Goal: Use online tool/utility: Utilize a website feature to perform a specific function

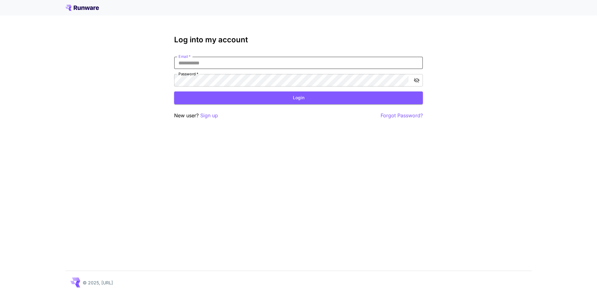
click at [269, 67] on input "Email   *" at bounding box center [298, 63] width 249 height 12
type input "**********"
click at [243, 95] on button "Login" at bounding box center [298, 97] width 249 height 13
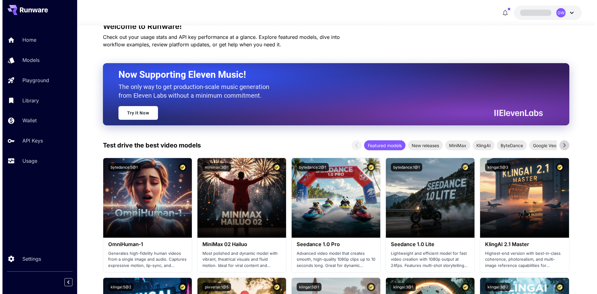
scroll to position [52, 0]
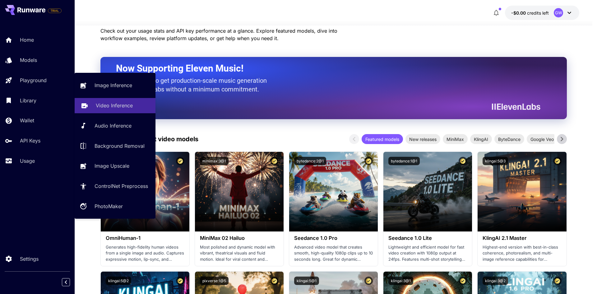
click at [122, 108] on p "Video Inference" at bounding box center [114, 105] width 37 height 7
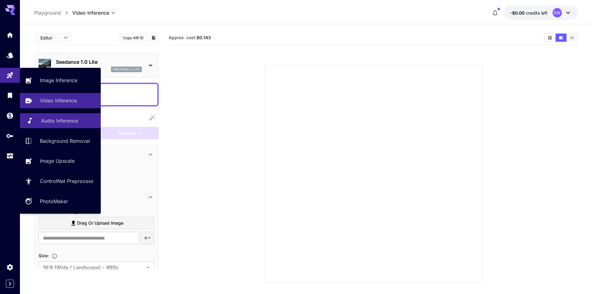
click at [59, 121] on p "Audio Inference" at bounding box center [59, 120] width 37 height 7
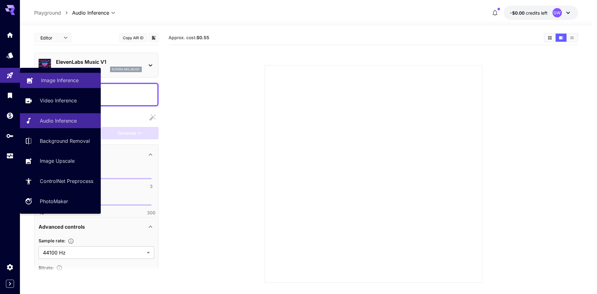
click at [68, 80] on p "Image Inference" at bounding box center [60, 80] width 38 height 7
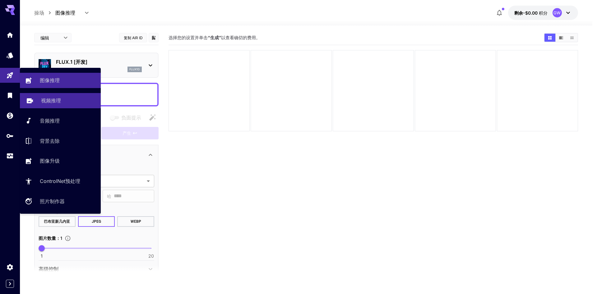
click at [66, 97] on div "视频推理" at bounding box center [68, 100] width 55 height 7
type input "**********"
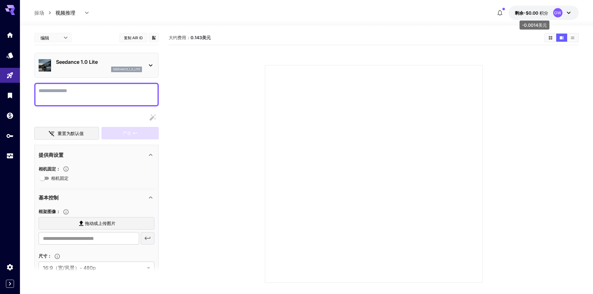
click at [542, 16] on p "剩余-$0.00 积分" at bounding box center [531, 13] width 33 height 7
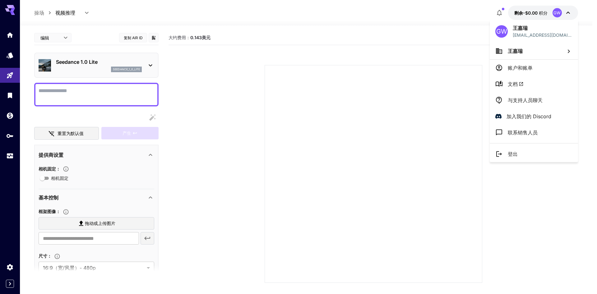
click at [543, 13] on div at bounding box center [298, 147] width 597 height 294
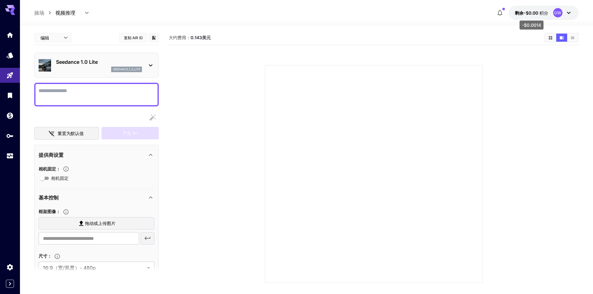
click at [543, 13] on font "积分" at bounding box center [543, 12] width 9 height 5
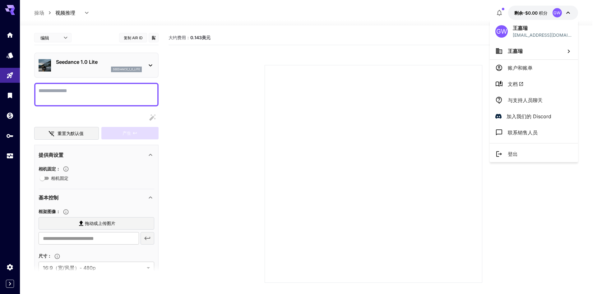
click at [543, 13] on div at bounding box center [298, 147] width 597 height 294
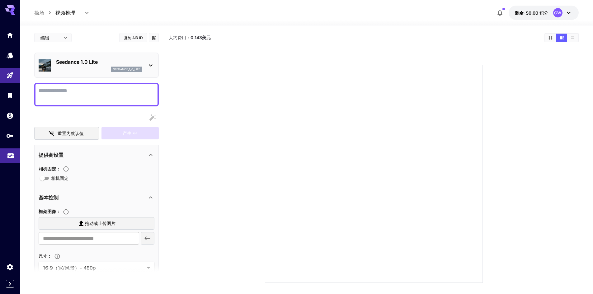
click at [3, 157] on link at bounding box center [10, 155] width 20 height 15
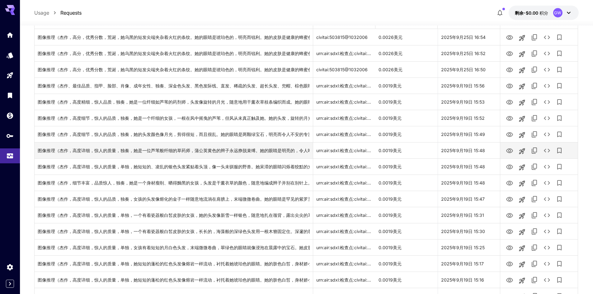
scroll to position [83, 0]
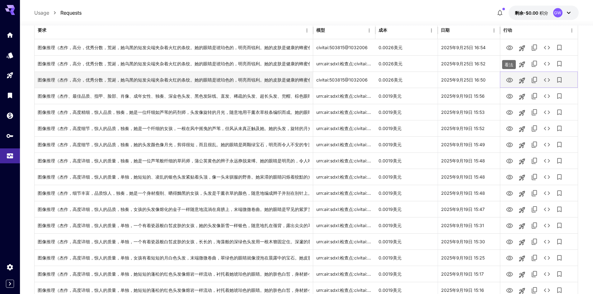
click at [512, 79] on icon "看法" at bounding box center [509, 80] width 7 height 5
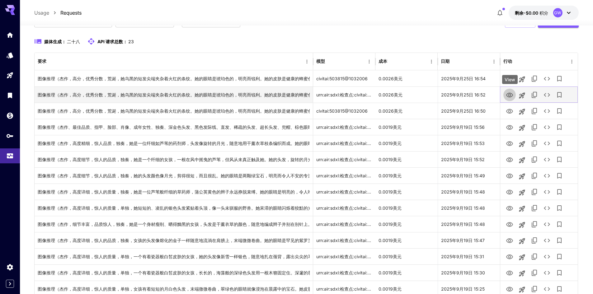
click at [510, 98] on icon "看法" at bounding box center [509, 94] width 7 height 7
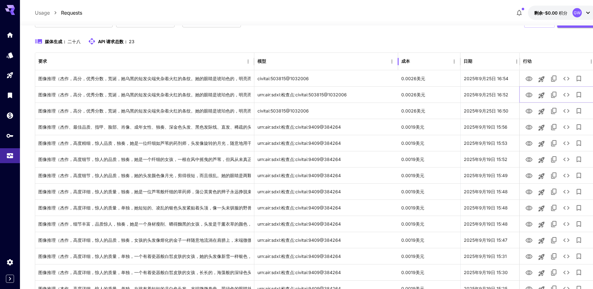
drag, startPoint x: 377, startPoint y: 64, endPoint x: 399, endPoint y: 69, distance: 23.3
click at [399, 69] on div at bounding box center [397, 61] width 3 height 17
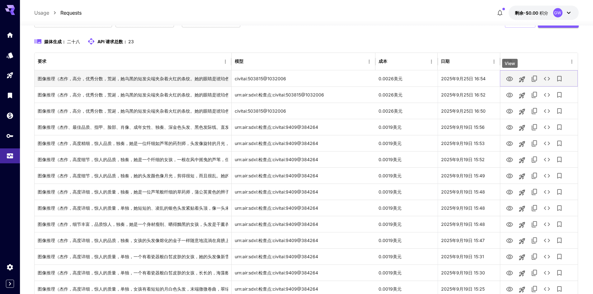
click at [510, 81] on icon "看法" at bounding box center [509, 79] width 7 height 5
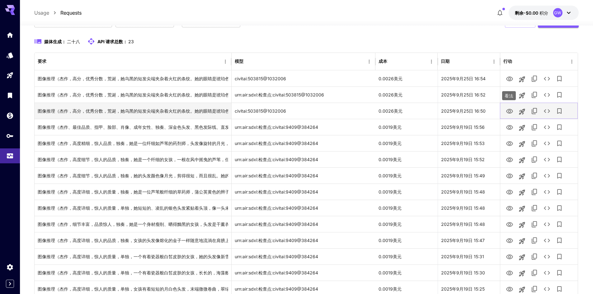
click at [511, 110] on icon "看法" at bounding box center [509, 111] width 7 height 7
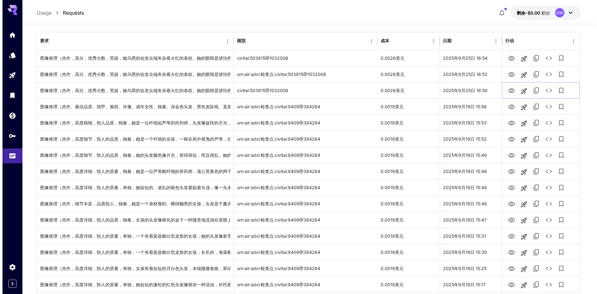
scroll to position [21, 0]
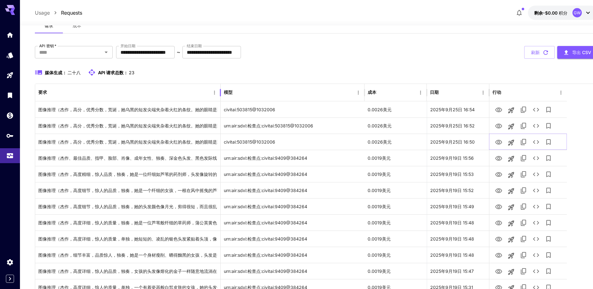
drag, startPoint x: 232, startPoint y: 97, endPoint x: 221, endPoint y: 96, distance: 10.9
click at [221, 96] on div at bounding box center [220, 92] width 3 height 17
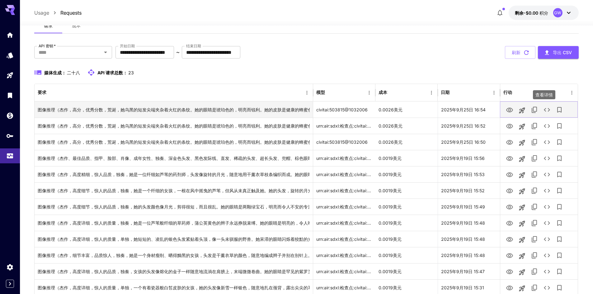
click at [550, 110] on icon "查看详情" at bounding box center [546, 109] width 7 height 7
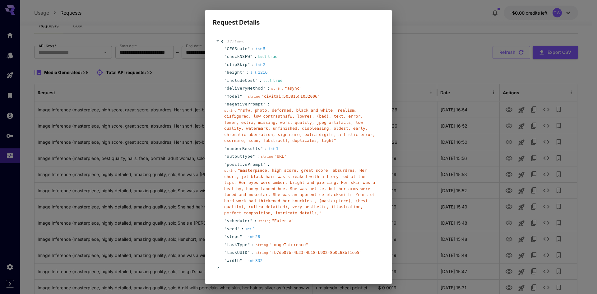
scroll to position [18, 0]
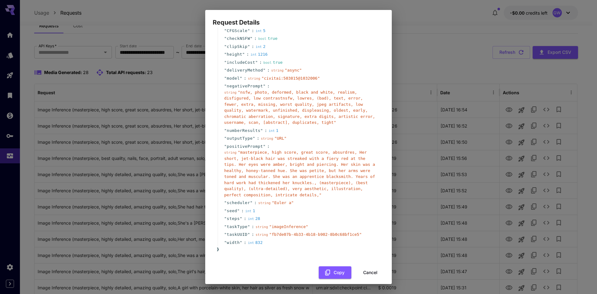
click at [467, 184] on div "Request Details { 17 item s " CFGScale " : int 5 " checkNSFW " : bool true " cl…" at bounding box center [298, 147] width 597 height 294
click at [362, 266] on button "Cancel" at bounding box center [371, 272] width 28 height 13
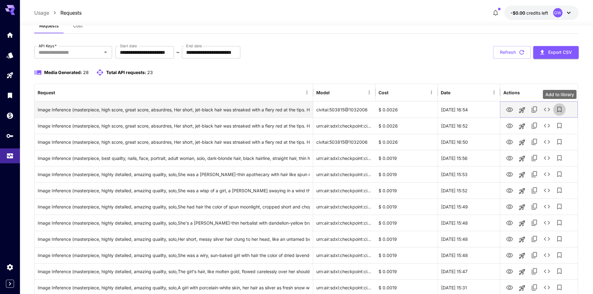
click at [558, 109] on icon "Add to library" at bounding box center [558, 109] width 7 height 7
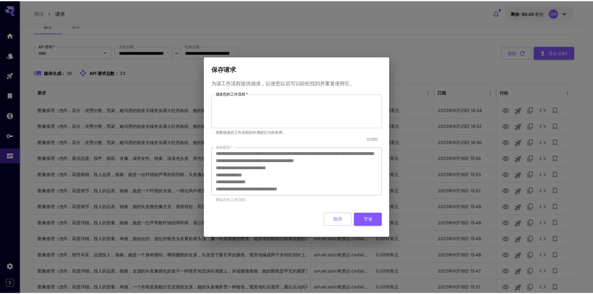
scroll to position [122, 0]
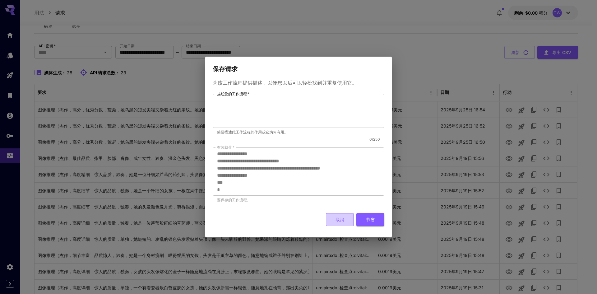
click at [337, 218] on font "取消" at bounding box center [340, 219] width 9 height 5
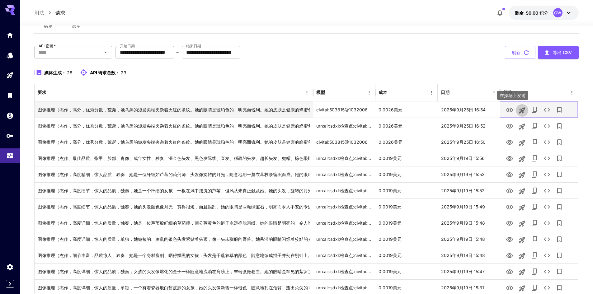
click at [522, 110] on icon "在操场上发射" at bounding box center [522, 110] width 6 height 6
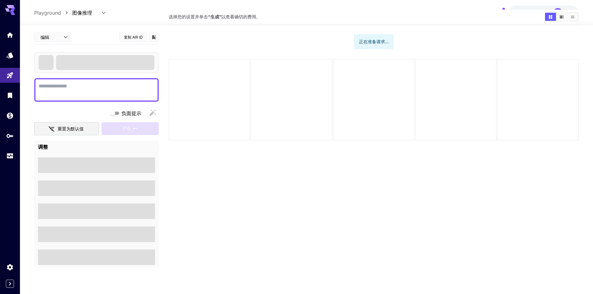
type textarea "**********"
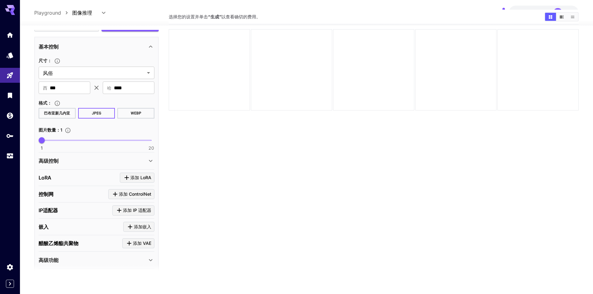
scroll to position [250, 0]
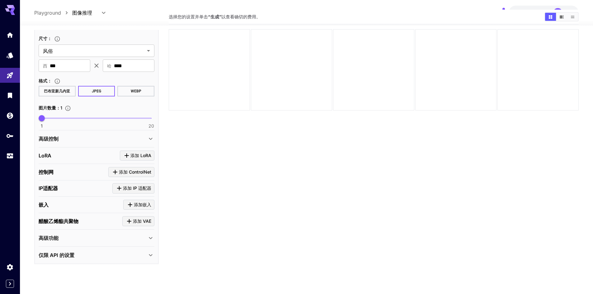
click at [125, 253] on div "仅限 API 的设置" at bounding box center [93, 254] width 108 height 7
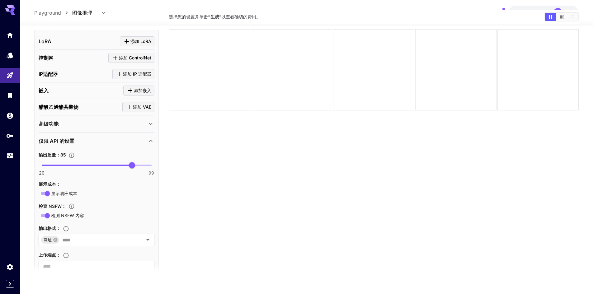
scroll to position [385, 0]
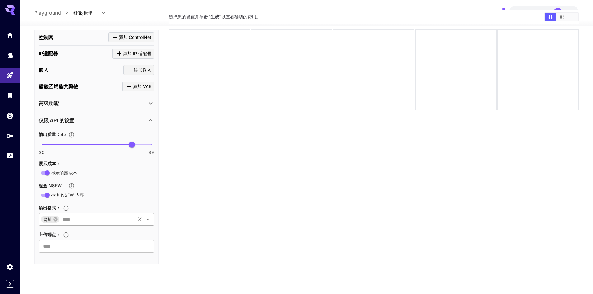
click at [150, 220] on icon "打开" at bounding box center [147, 219] width 7 height 7
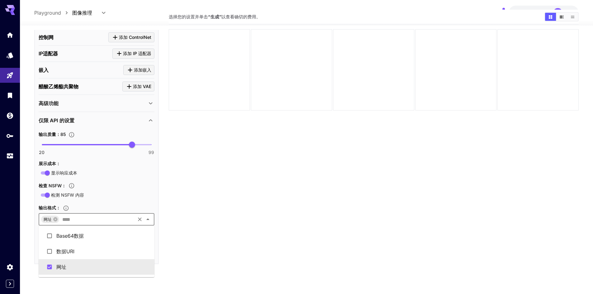
click at [150, 220] on icon "Close" at bounding box center [147, 219] width 7 height 7
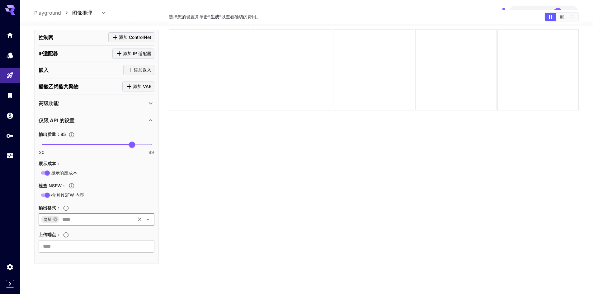
click at [98, 123] on div "仅限 API 的设置" at bounding box center [93, 120] width 108 height 7
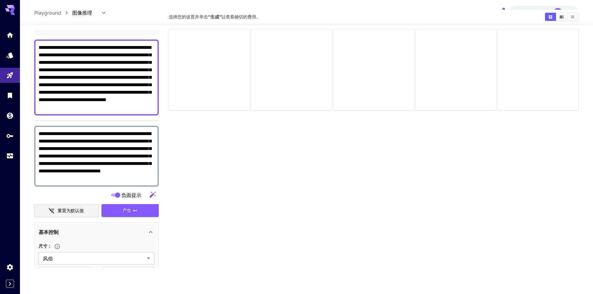
scroll to position [1, 0]
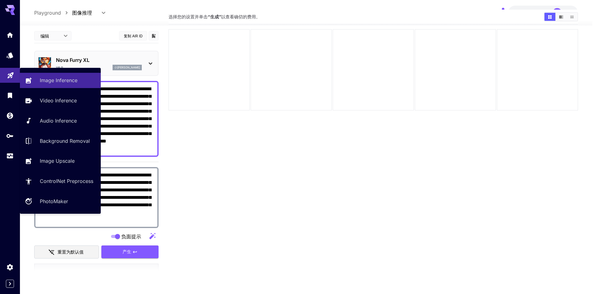
click at [16, 72] on link at bounding box center [10, 75] width 20 height 15
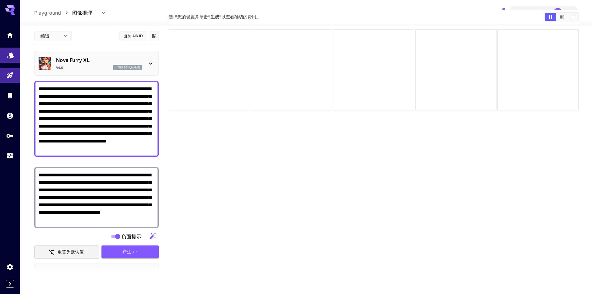
click at [12, 59] on link at bounding box center [10, 55] width 20 height 15
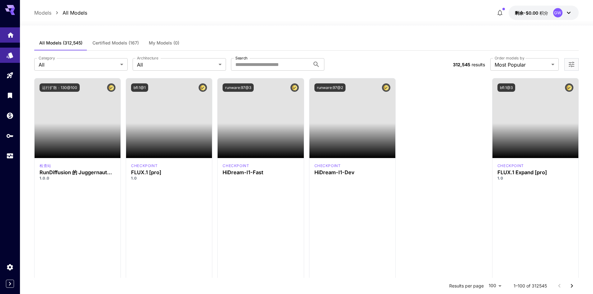
click at [9, 29] on link at bounding box center [10, 34] width 20 height 15
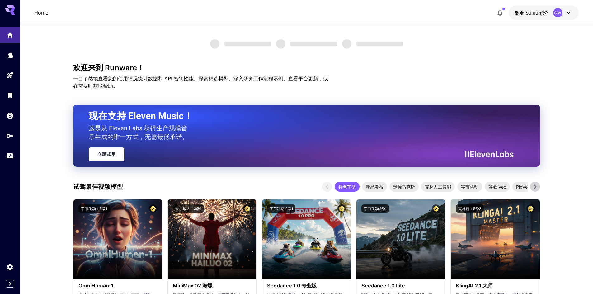
click at [14, 46] on div at bounding box center [10, 95] width 20 height 136
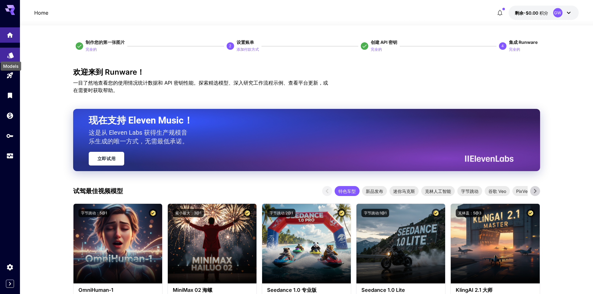
click at [12, 50] on icon "模型" at bounding box center [10, 53] width 7 height 7
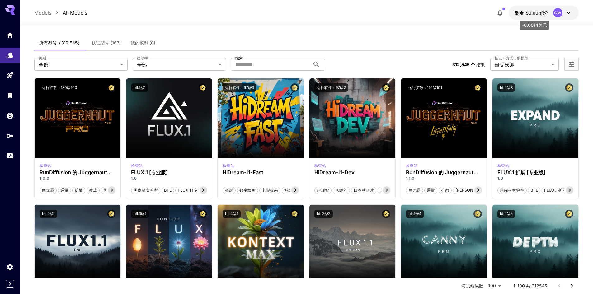
click at [531, 15] on font "剩余-$0.00" at bounding box center [526, 12] width 23 height 5
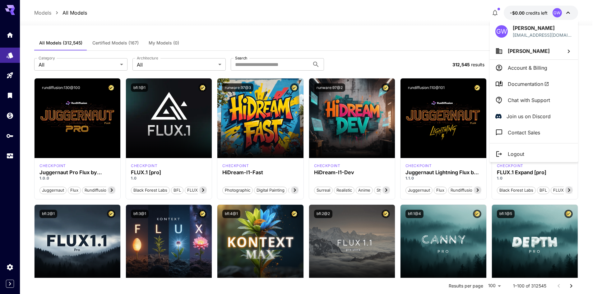
click at [292, 28] on div at bounding box center [298, 147] width 597 height 294
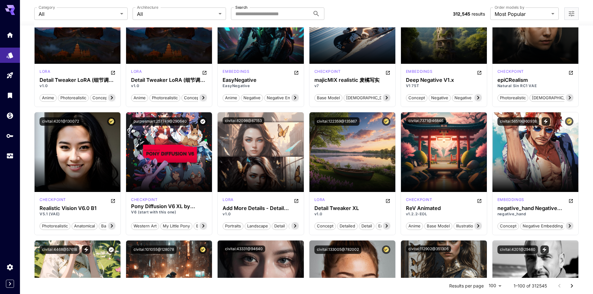
scroll to position [664, 0]
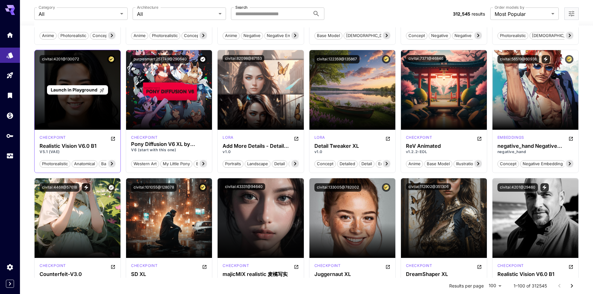
click at [83, 108] on div "Launch in Playground" at bounding box center [78, 90] width 86 height 80
click at [103, 90] on icon at bounding box center [101, 90] width 5 height 5
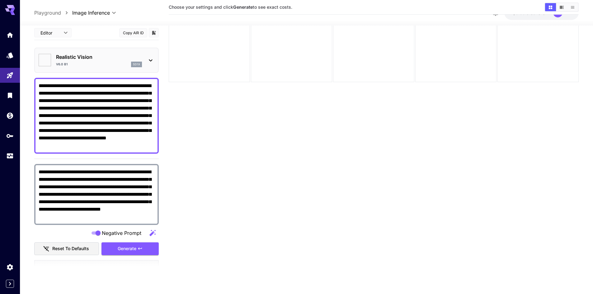
type input "*******"
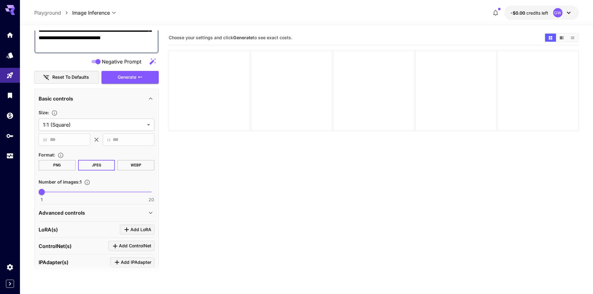
scroll to position [228, 0]
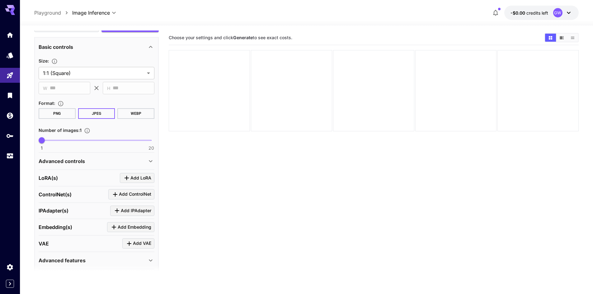
click at [142, 160] on div "Advanced controls" at bounding box center [93, 160] width 108 height 7
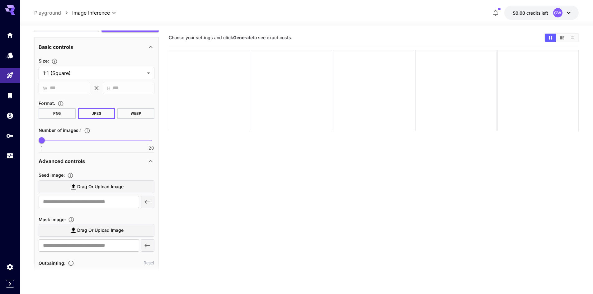
click at [142, 160] on div "Advanced controls" at bounding box center [93, 160] width 108 height 7
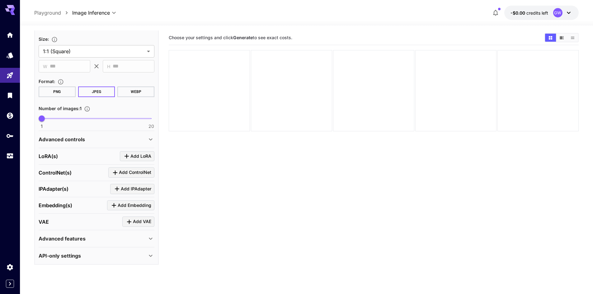
scroll to position [10, 0]
click at [150, 140] on icon at bounding box center [150, 138] width 7 height 7
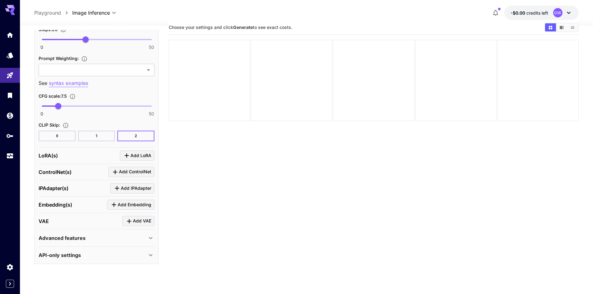
scroll to position [21, 0]
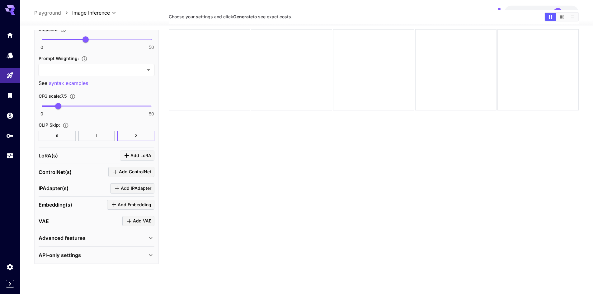
click at [109, 235] on div "Advanced features" at bounding box center [93, 237] width 108 height 7
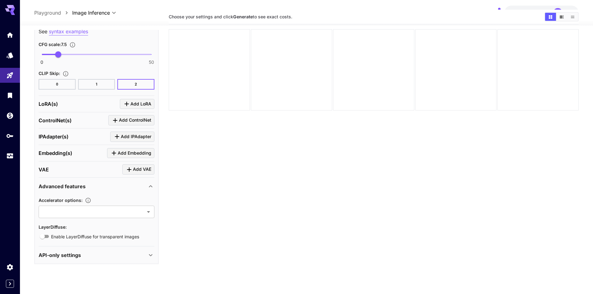
scroll to position [49, 0]
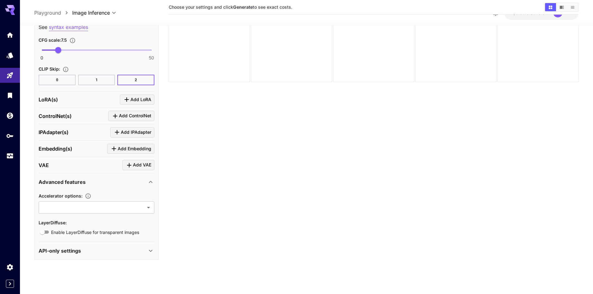
click at [83, 247] on div "API-only settings" at bounding box center [93, 250] width 108 height 7
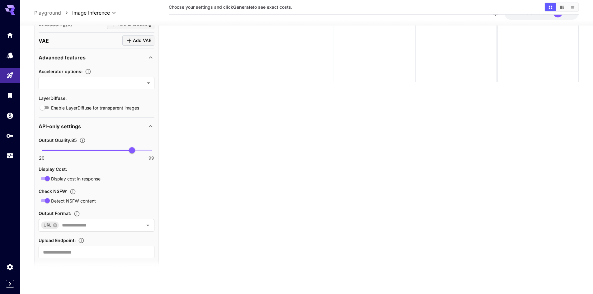
scroll to position [745, 0]
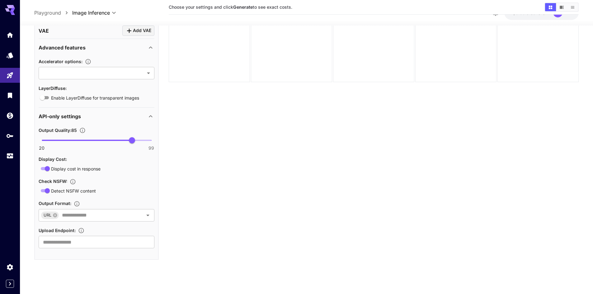
click at [232, 180] on section "Choose your settings and click Generate to see exact costs." at bounding box center [374, 128] width 410 height 294
click at [263, 144] on section "Choose your settings and click Generate to see exact costs." at bounding box center [374, 128] width 410 height 294
